Goal: Task Accomplishment & Management: Complete application form

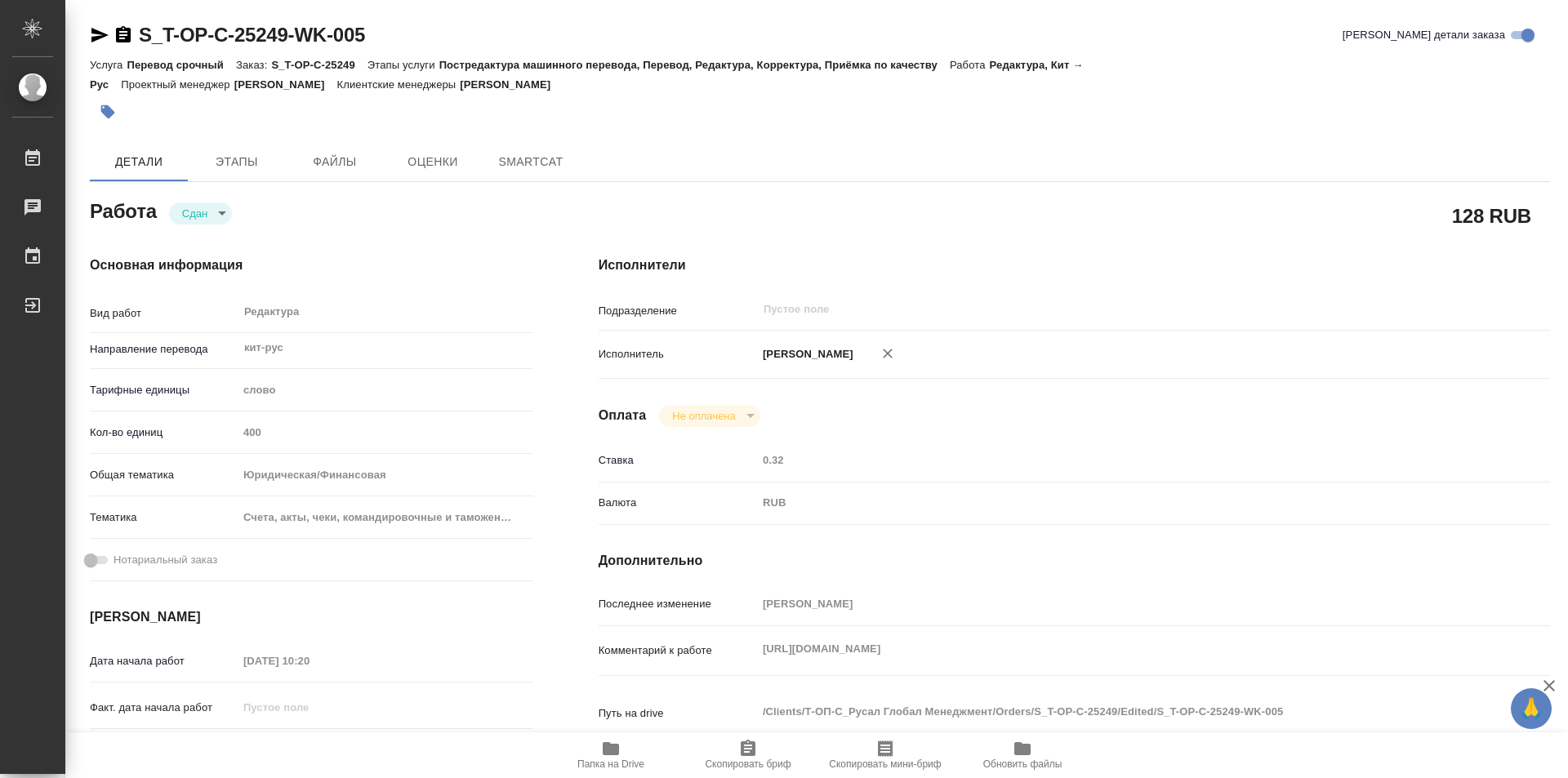
type textarea "x"
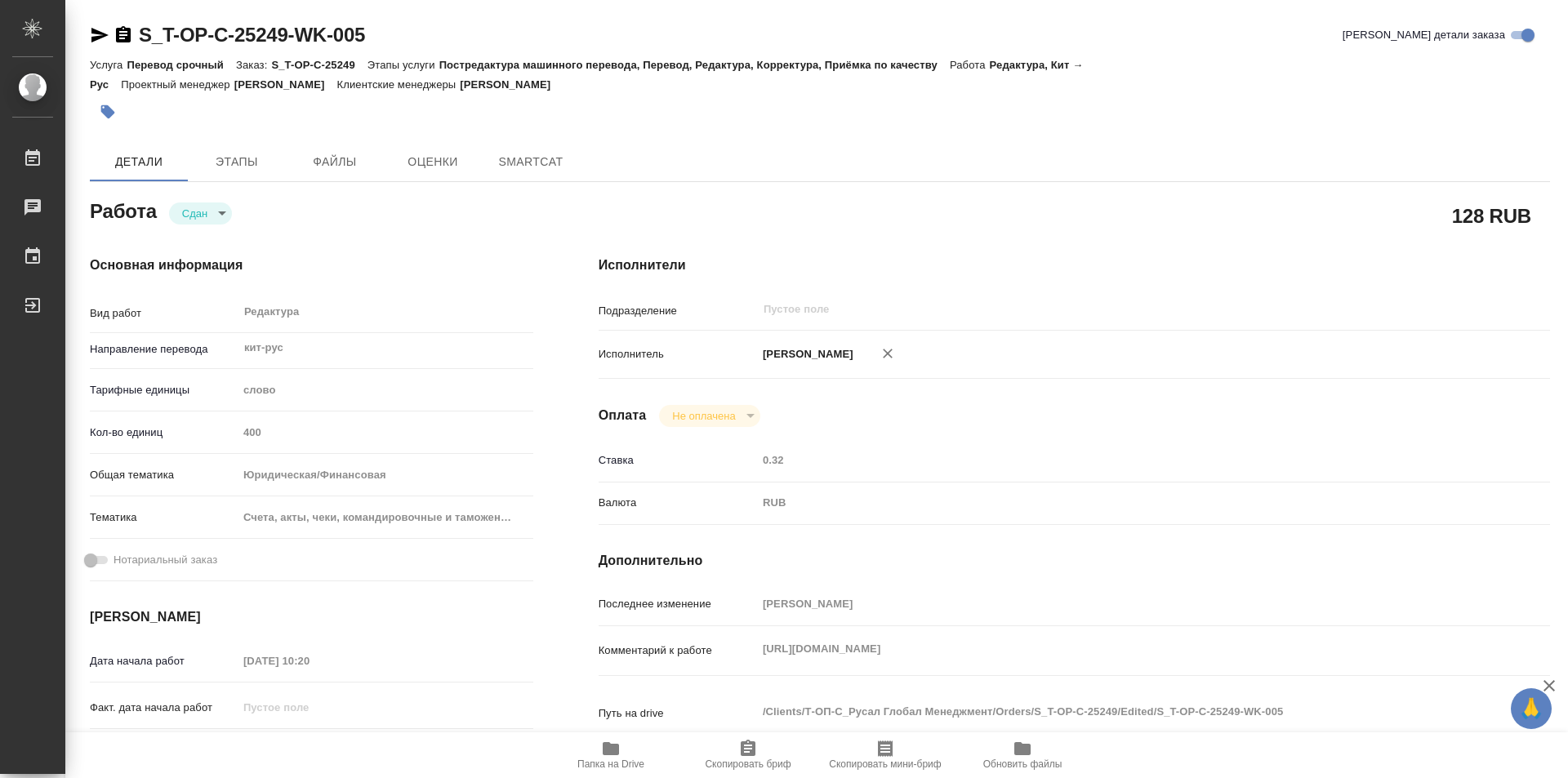
type textarea "x"
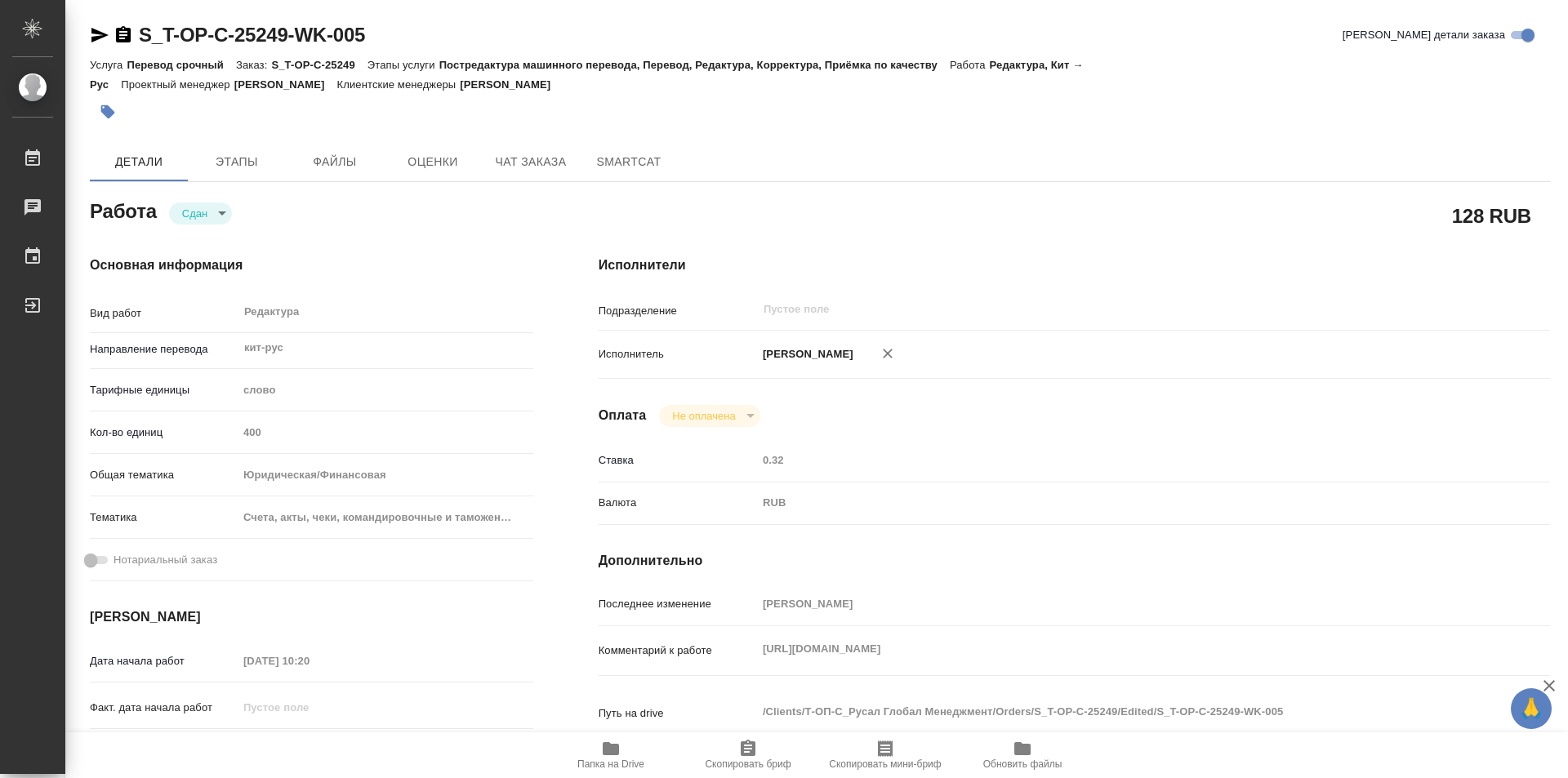
type textarea "x"
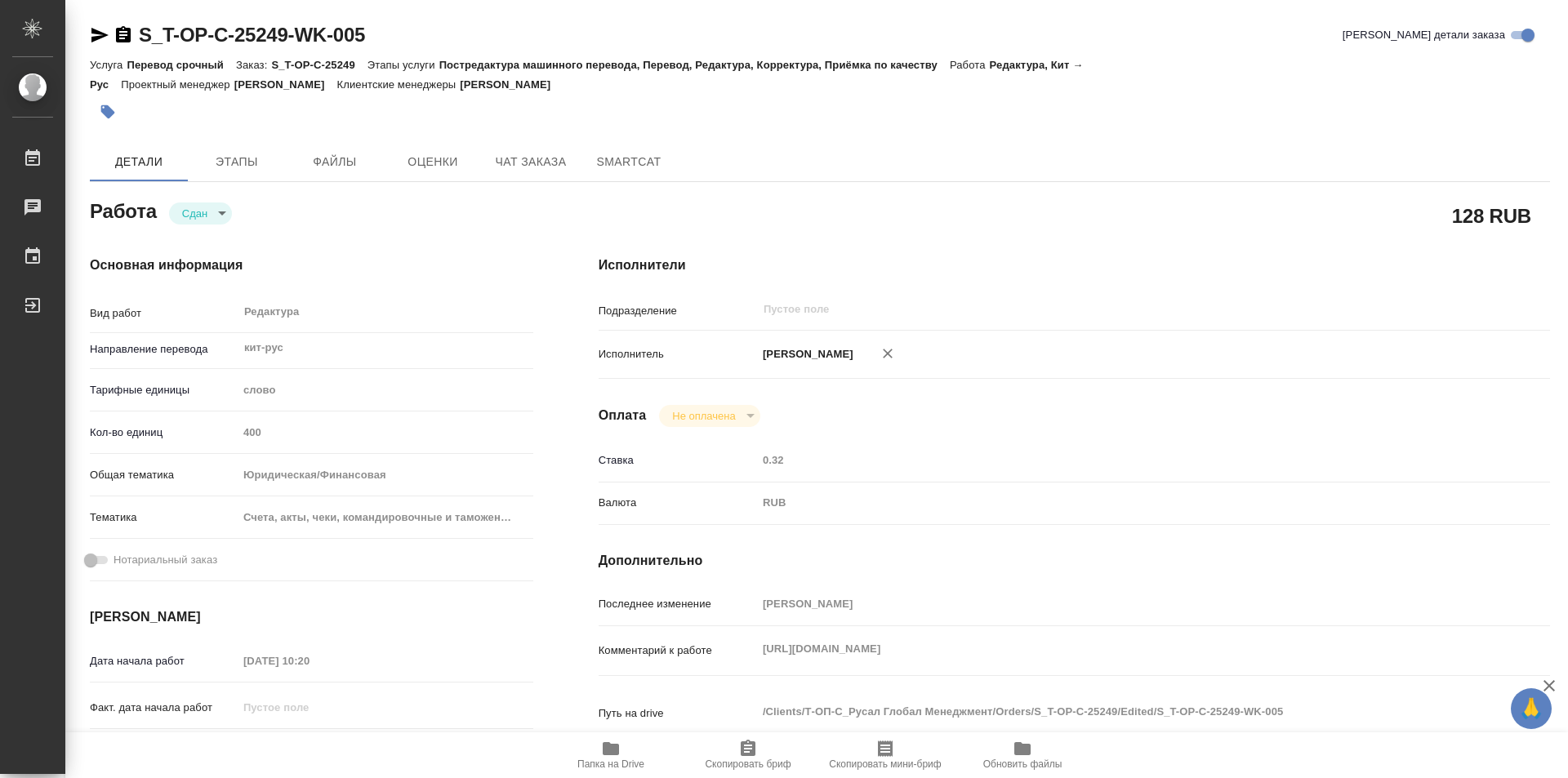
type textarea "x"
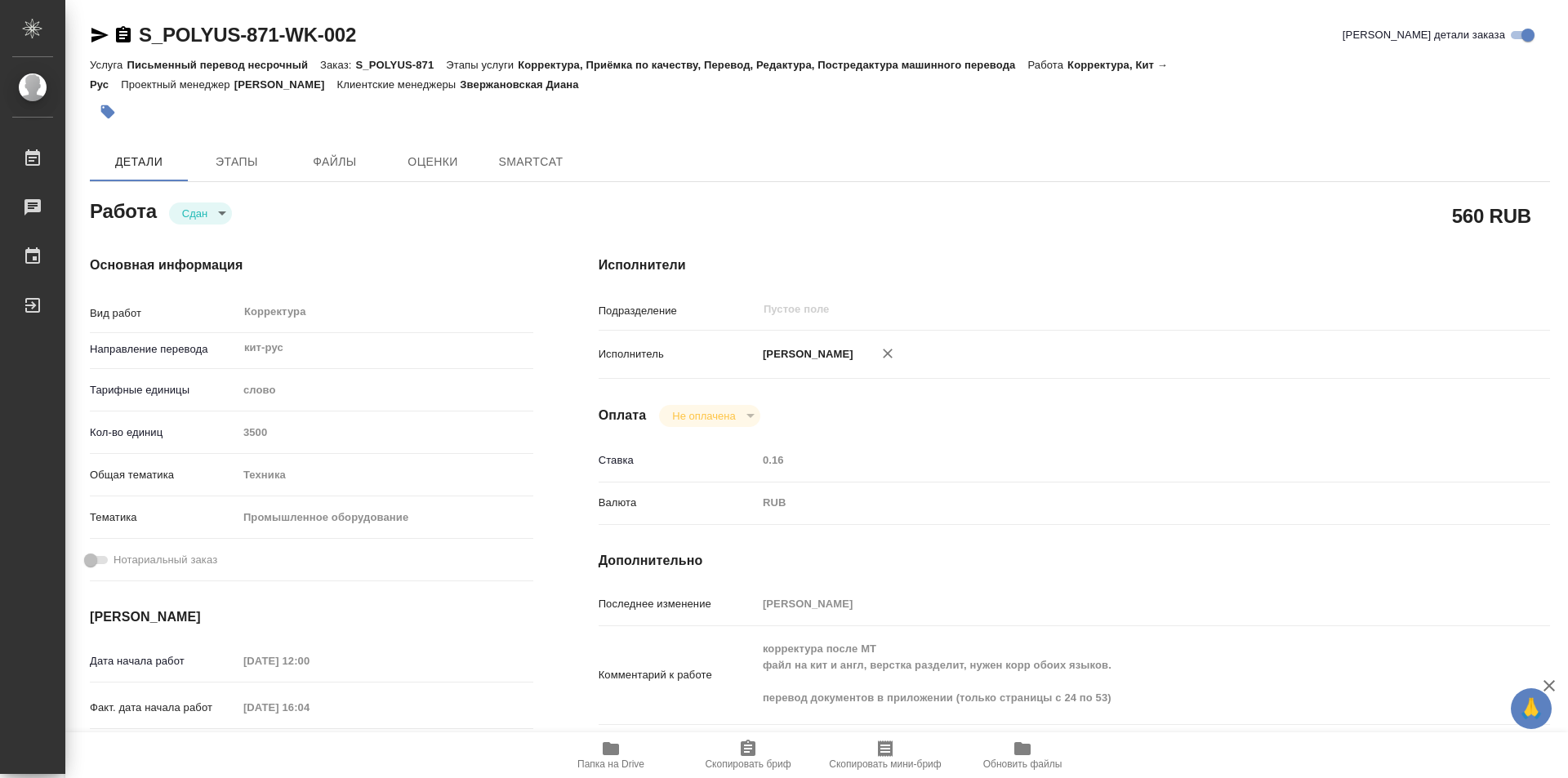
type textarea "x"
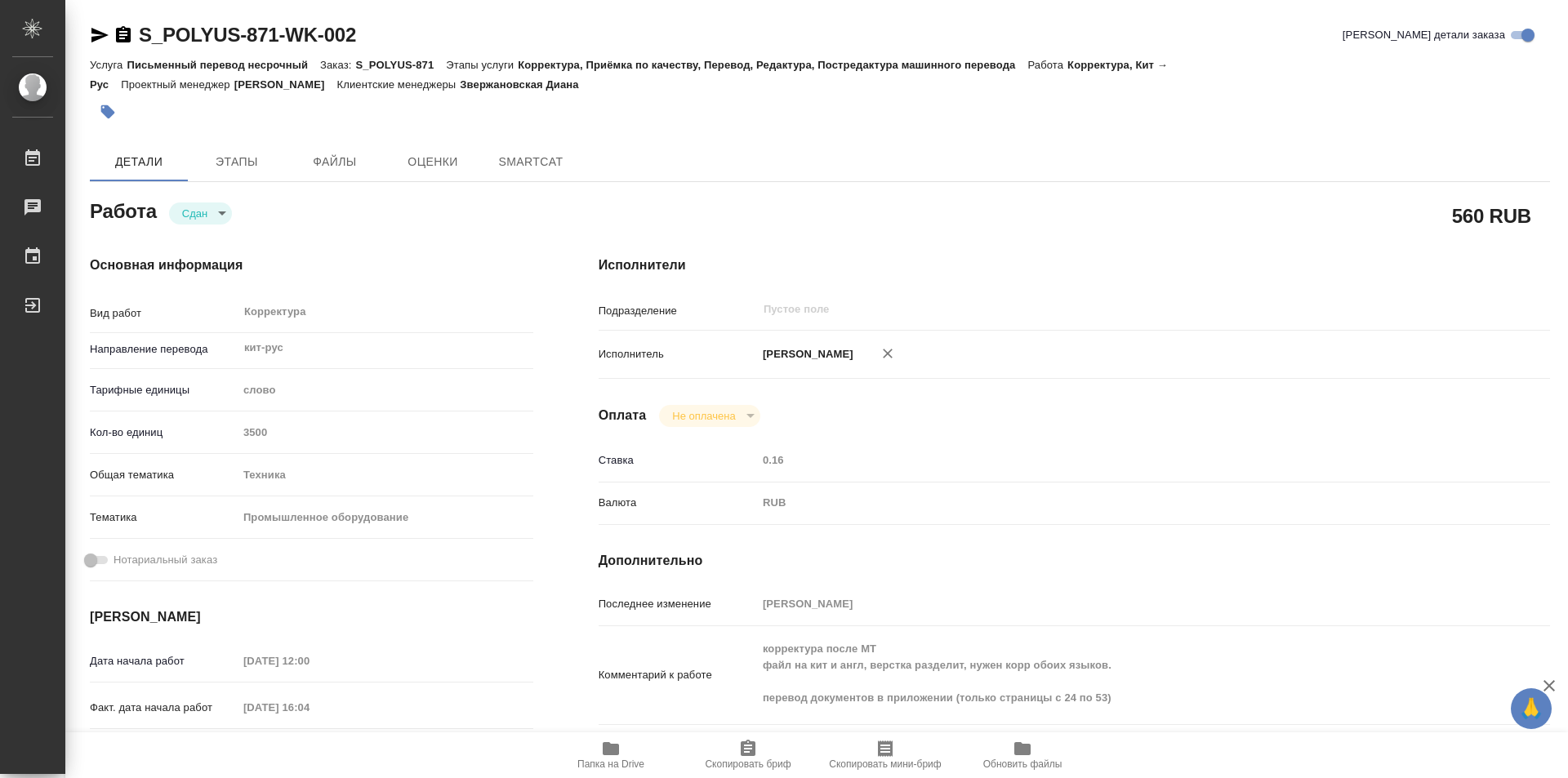
type textarea "x"
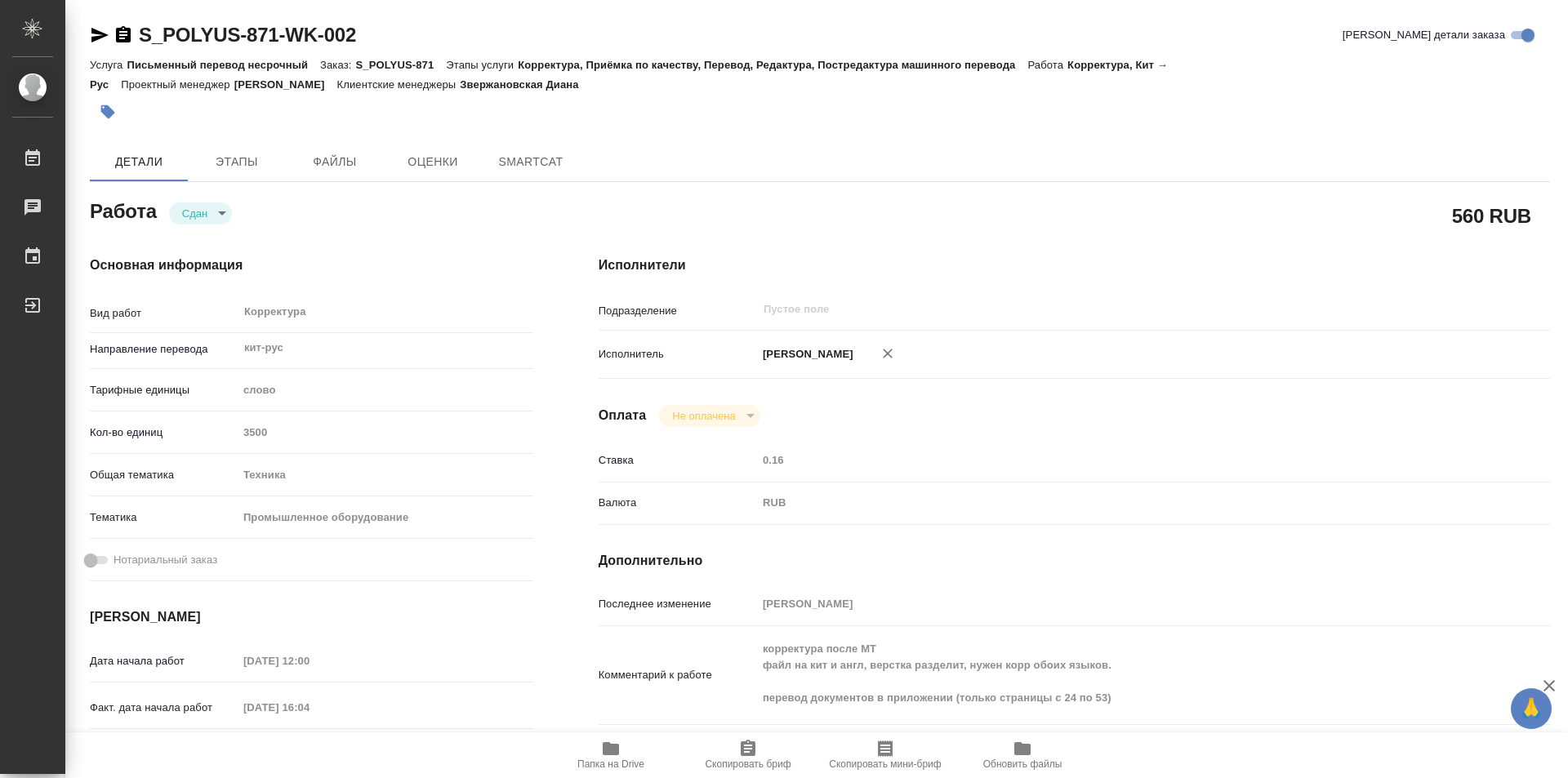
type textarea "x"
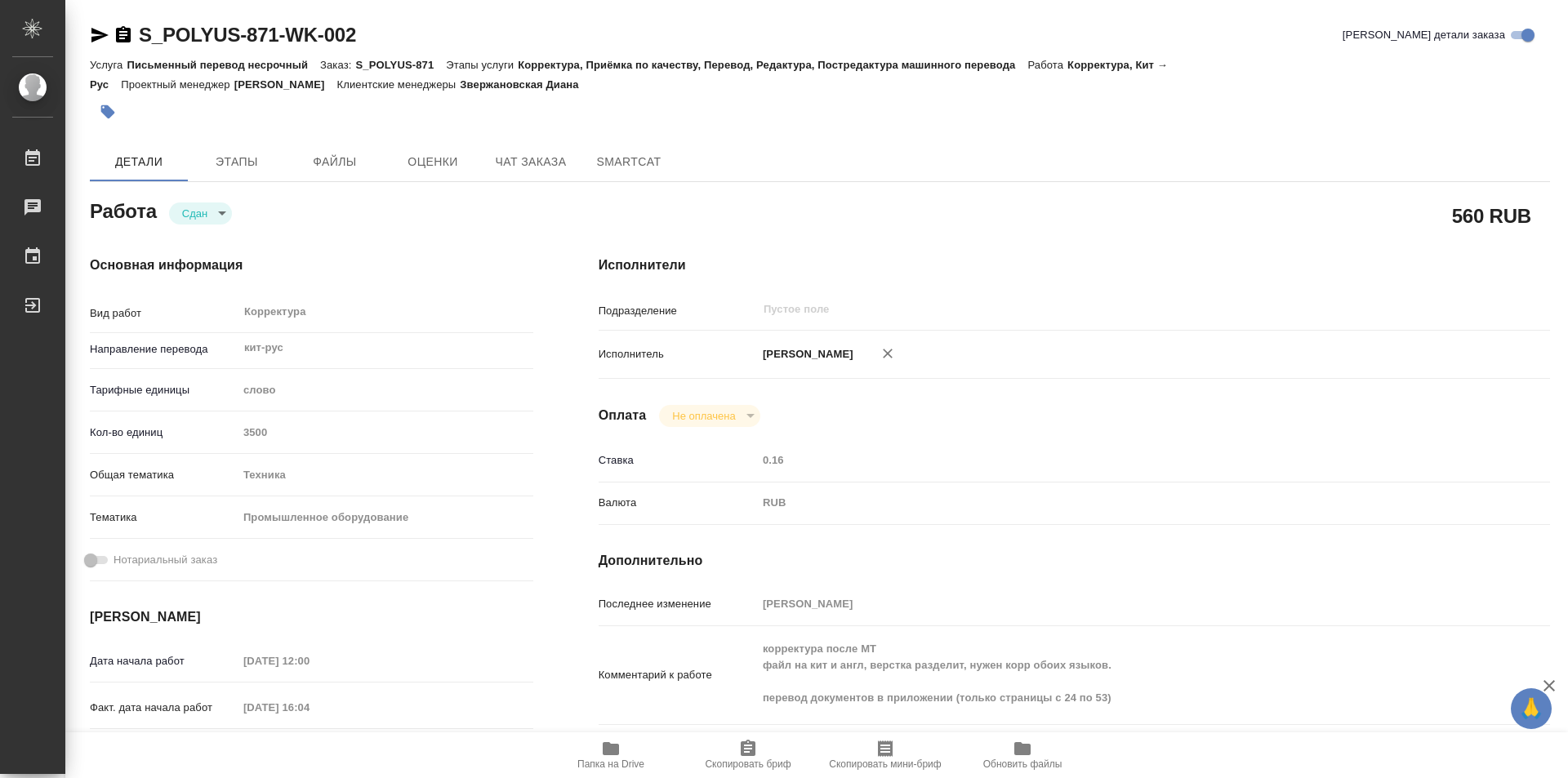
type textarea "x"
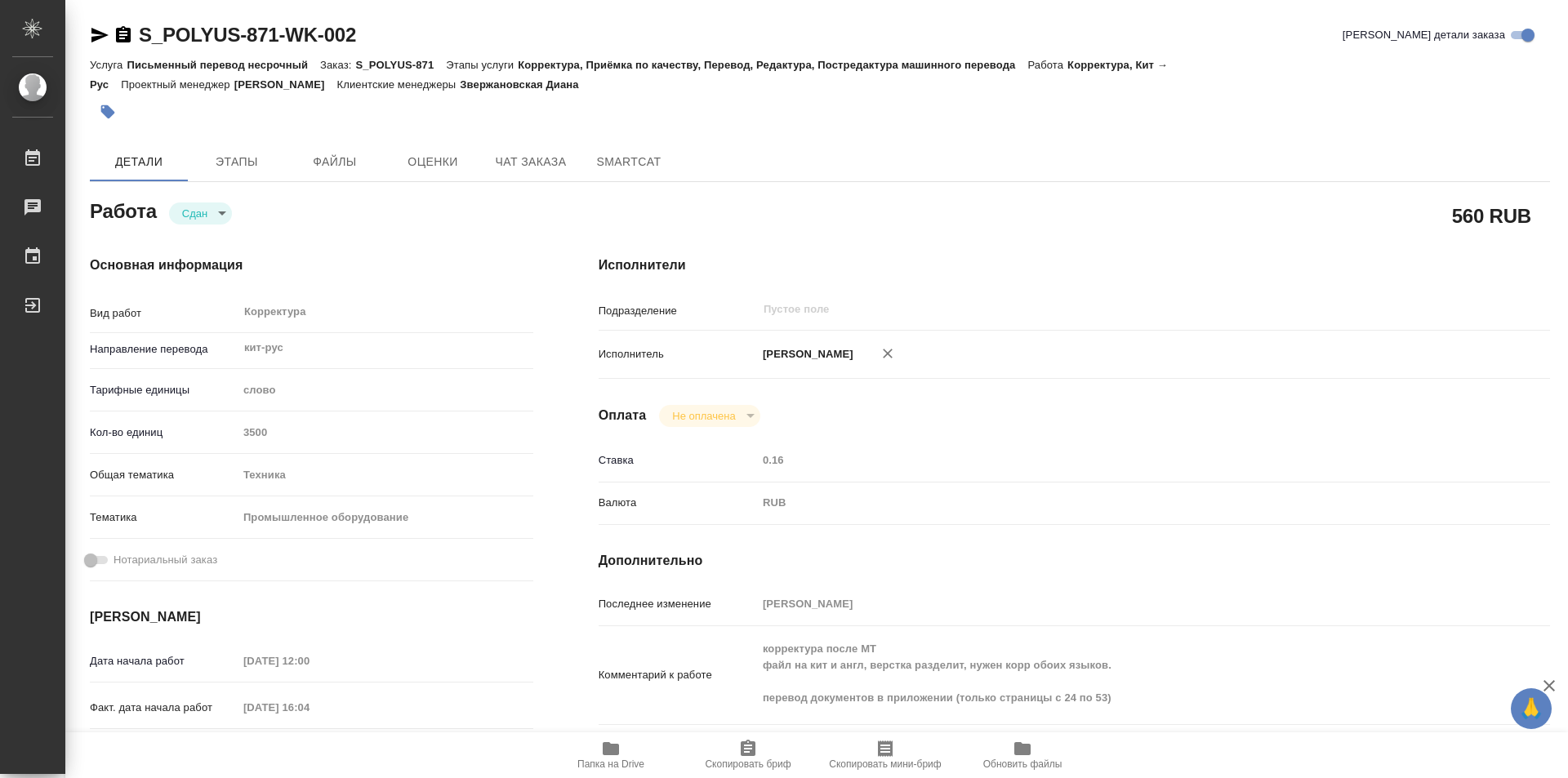
type textarea "x"
